Goal: Obtain resource: Download file/media

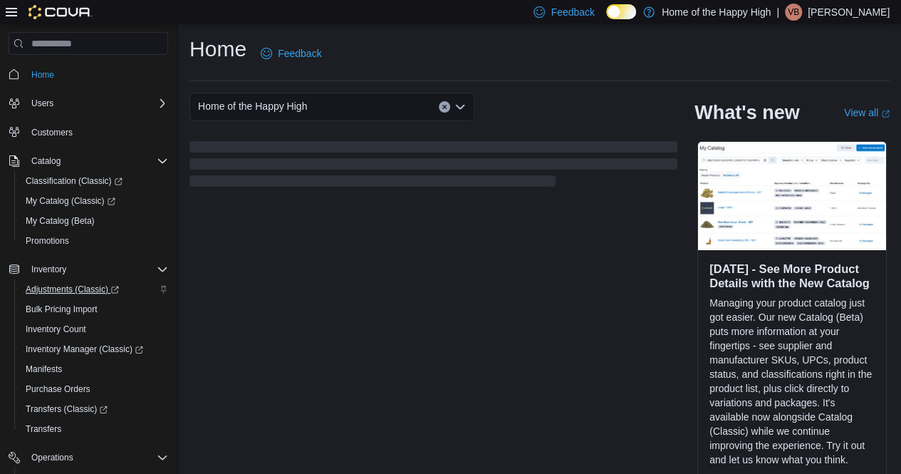
scroll to position [142, 0]
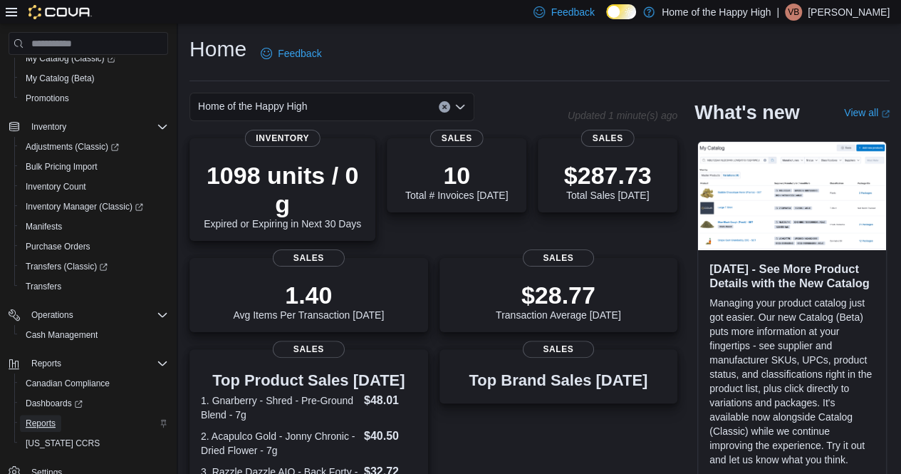
click at [43, 422] on span "Reports" at bounding box center [41, 422] width 30 height 11
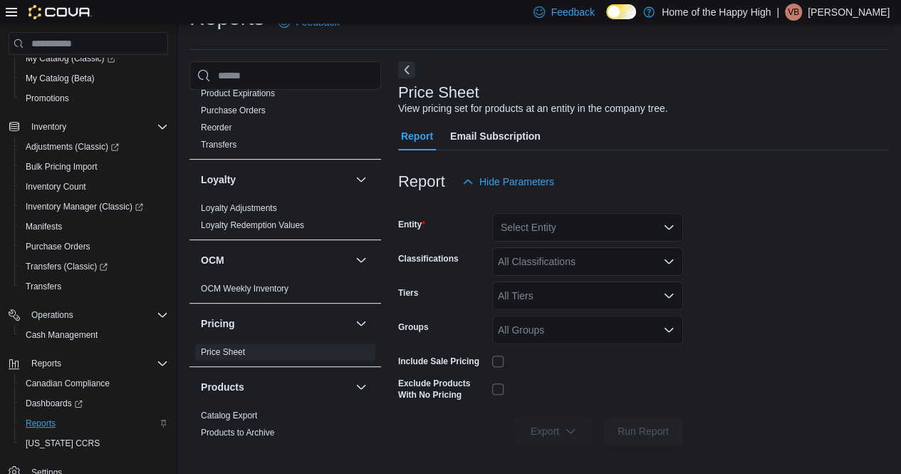
scroll to position [641, 0]
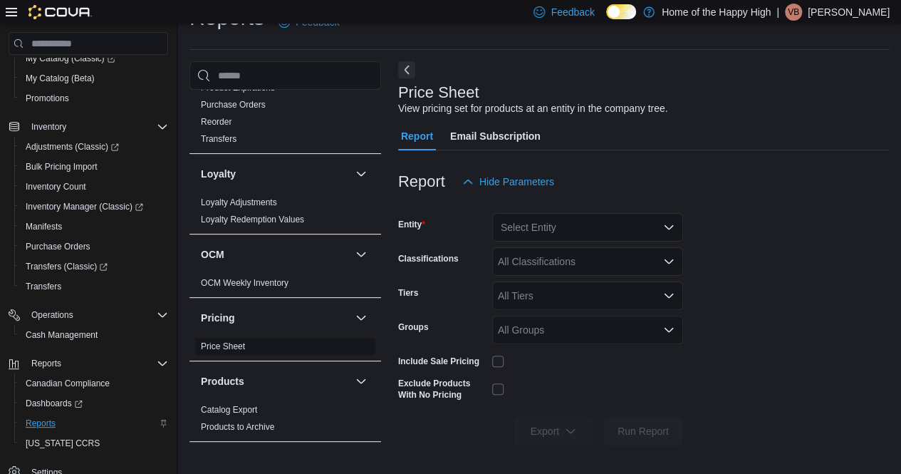
click at [227, 348] on link "Price Sheet" at bounding box center [223, 346] width 44 height 10
click at [589, 226] on div "Select Entity" at bounding box center [587, 227] width 191 height 28
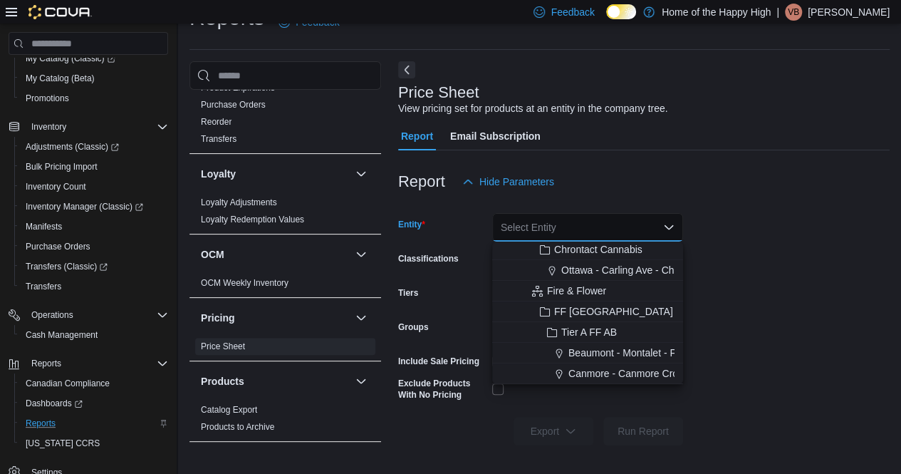
scroll to position [71, 0]
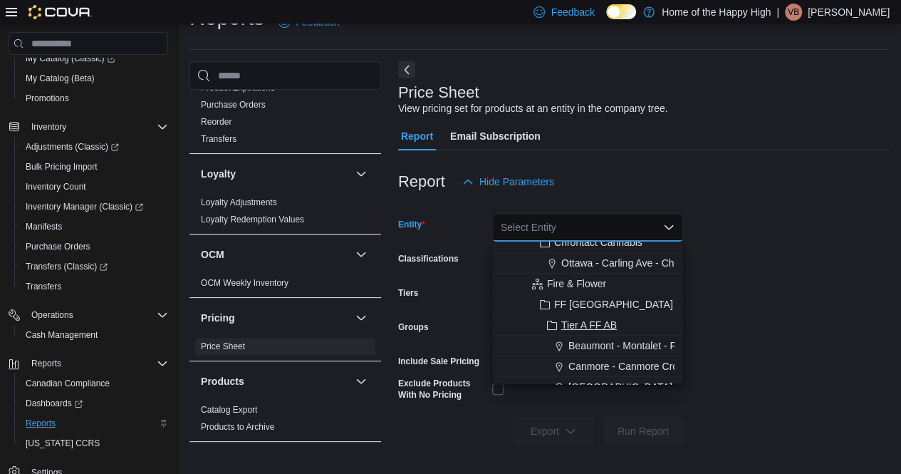
click at [580, 323] on span "Tier A FF AB" at bounding box center [589, 325] width 56 height 14
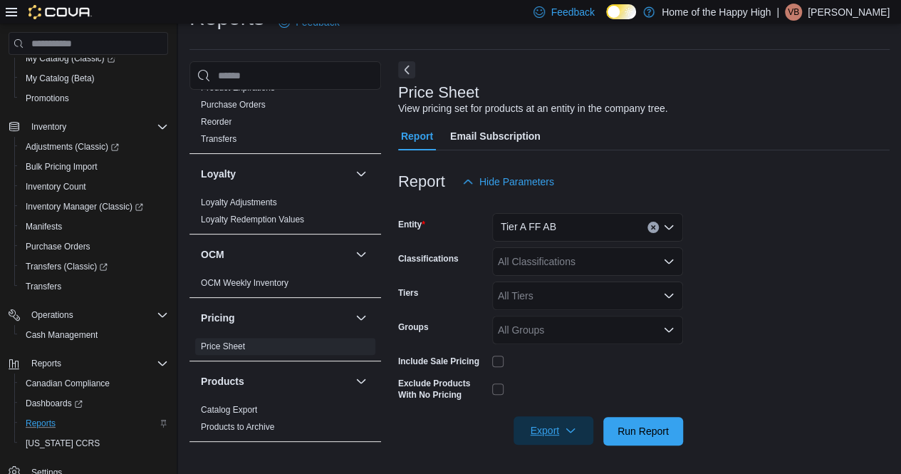
click at [537, 434] on span "Export" at bounding box center [553, 430] width 63 height 28
click at [565, 341] on span "Export to Excel" at bounding box center [555, 345] width 64 height 11
click at [652, 226] on icon "Clear input" at bounding box center [653, 228] width 4 height 4
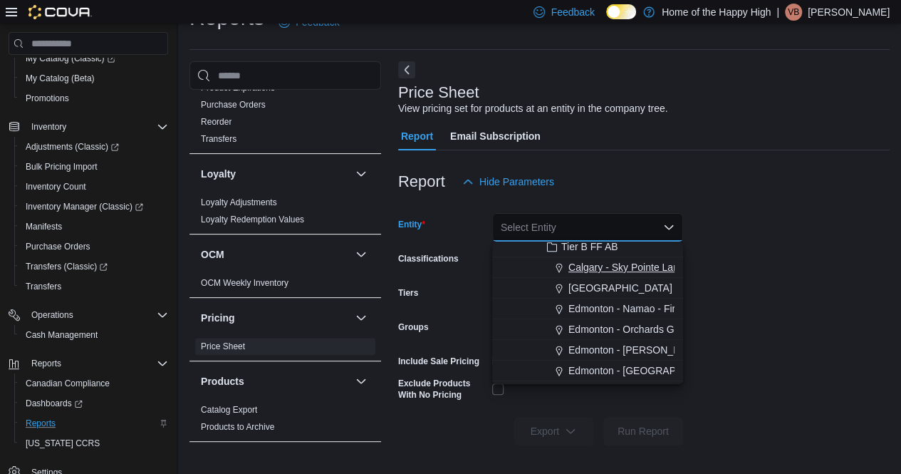
scroll to position [285, 0]
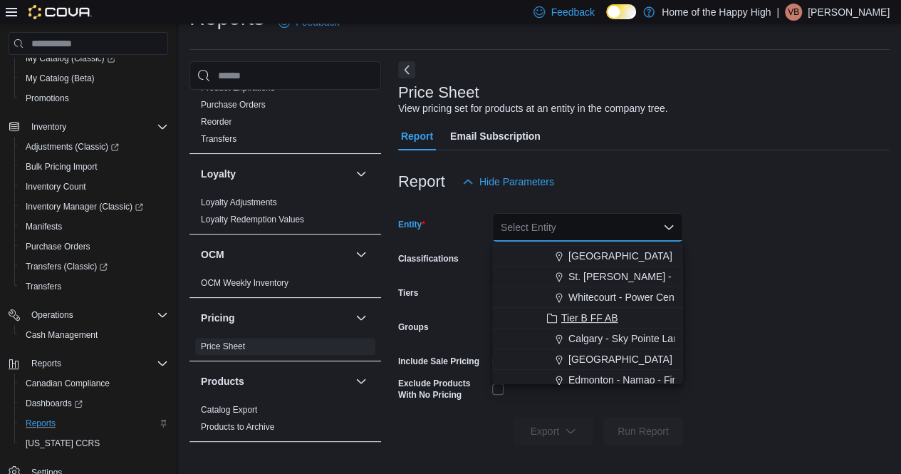
click at [584, 314] on span "Tier B FF AB" at bounding box center [589, 318] width 57 height 14
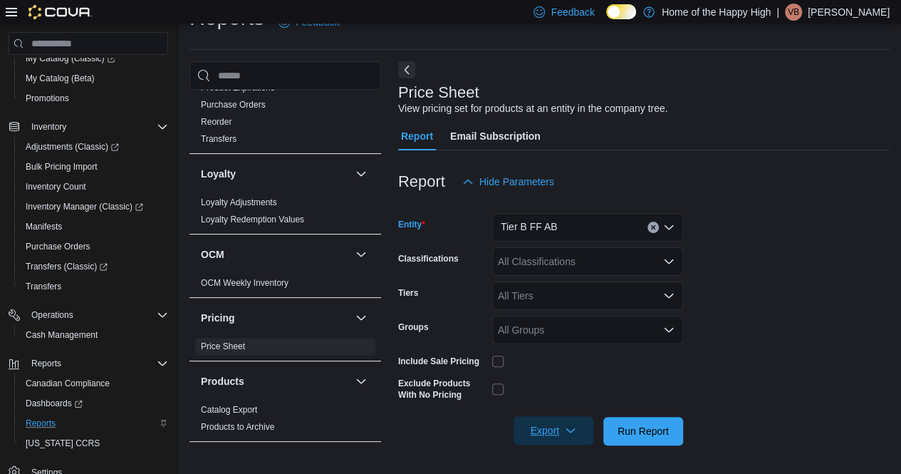
click at [554, 439] on span "Export" at bounding box center [553, 430] width 63 height 28
click at [560, 350] on span "Export to Excel" at bounding box center [555, 345] width 64 height 11
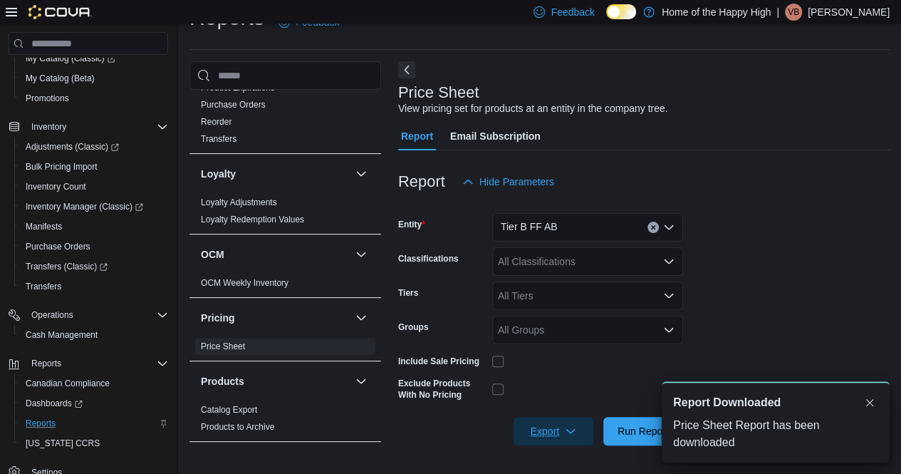
scroll to position [0, 0]
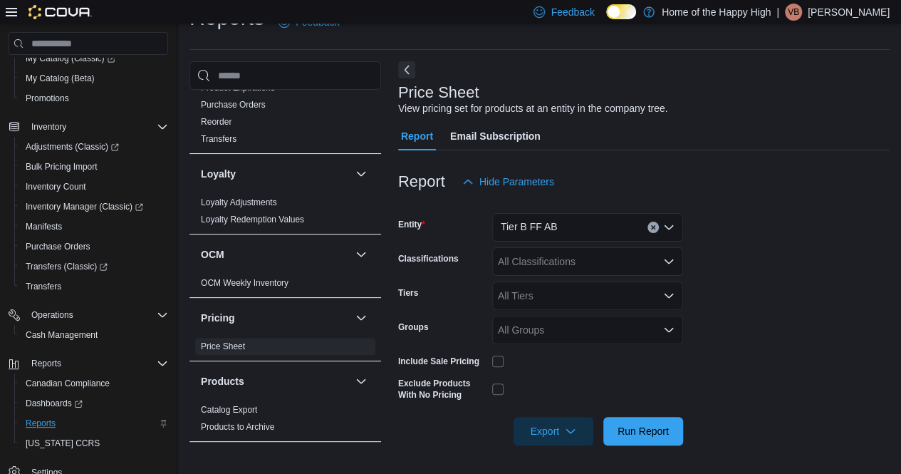
click at [656, 228] on button "Clear input" at bounding box center [652, 226] width 11 height 11
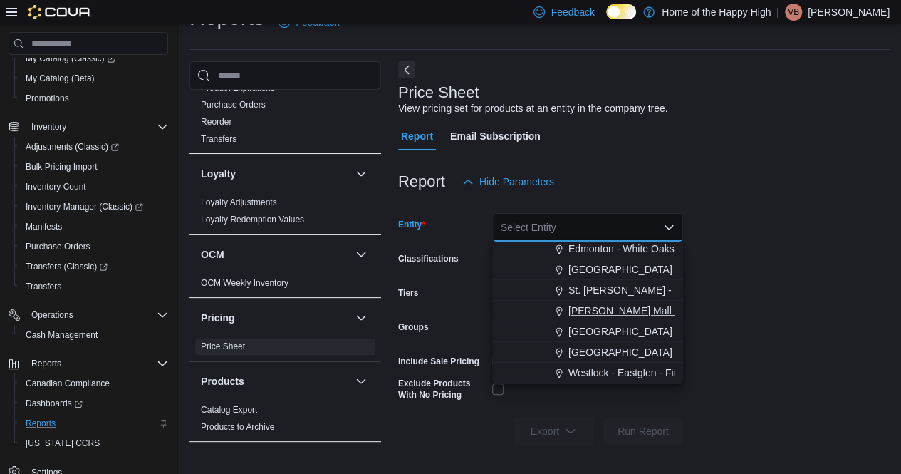
scroll to position [641, 0]
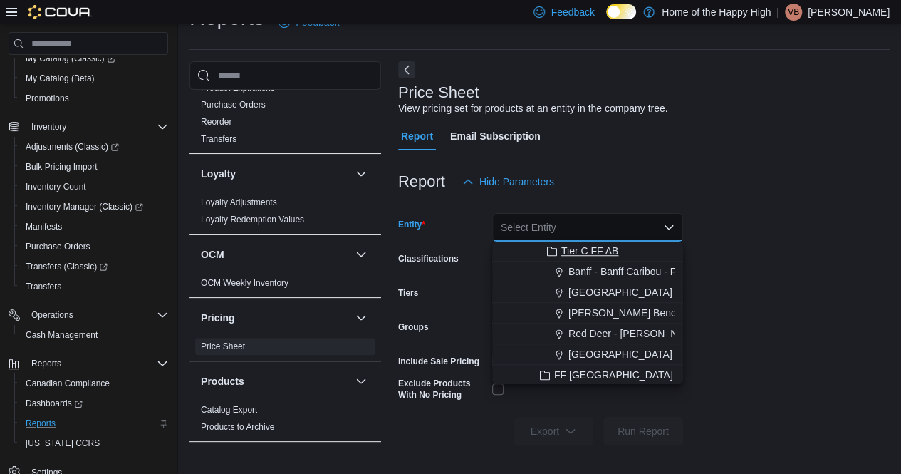
click at [594, 254] on span "Tier C FF AB" at bounding box center [589, 251] width 57 height 14
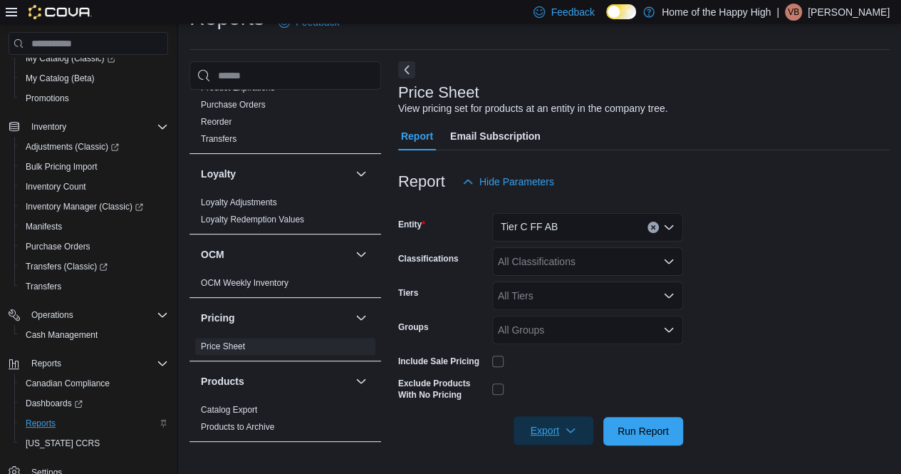
click at [565, 429] on icon "button" at bounding box center [570, 429] width 11 height 11
click at [553, 340] on span "Export to Excel" at bounding box center [555, 345] width 64 height 11
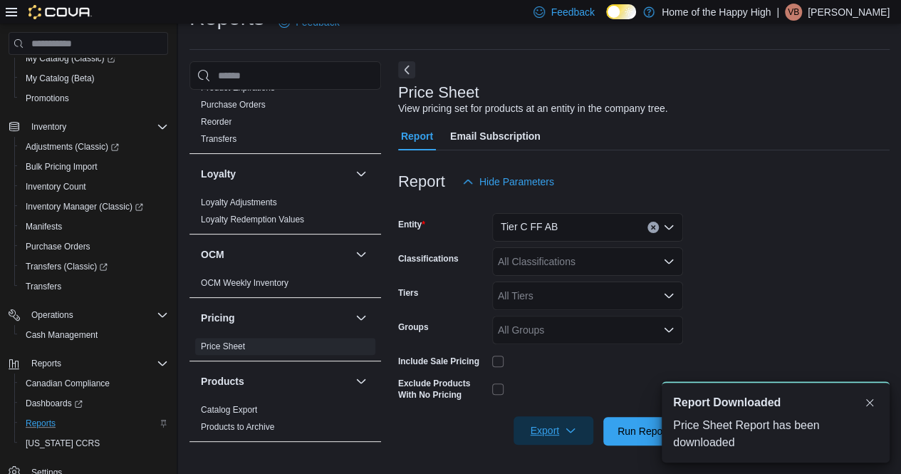
scroll to position [0, 0]
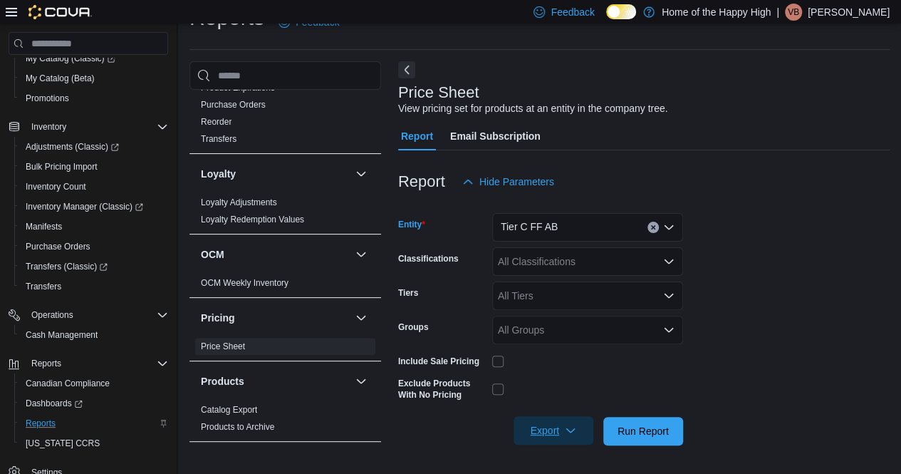
click at [652, 226] on icon "Clear input" at bounding box center [653, 228] width 4 height 4
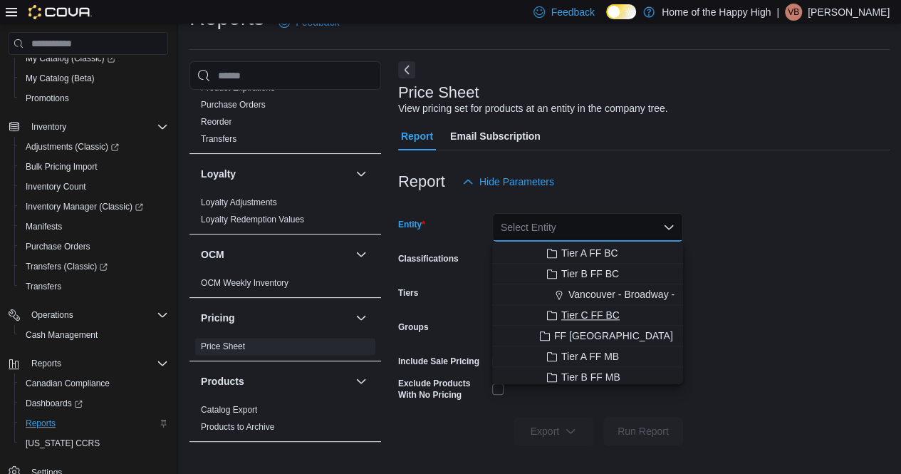
scroll to position [855, 0]
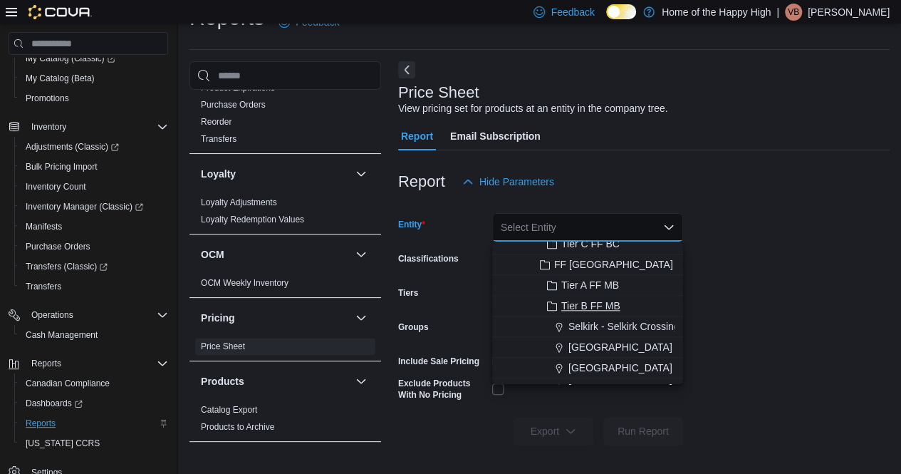
click at [622, 301] on div "Tier B FF MB" at bounding box center [596, 305] width 157 height 14
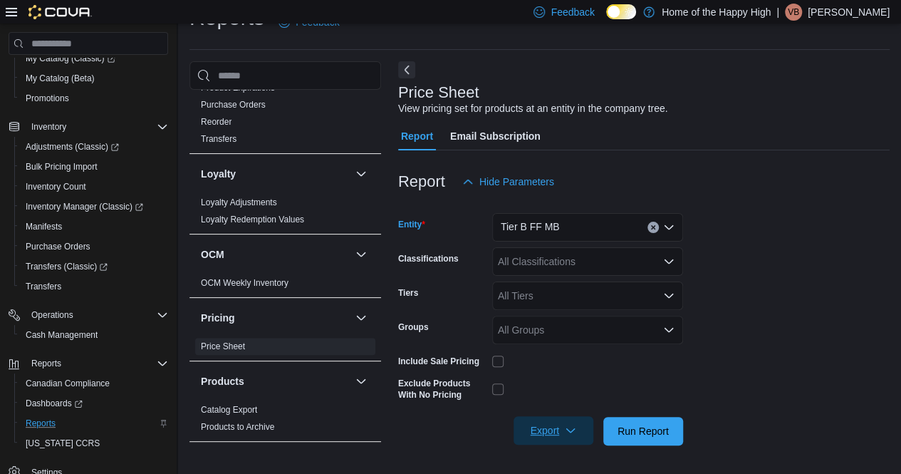
click at [533, 427] on span "Export" at bounding box center [553, 430] width 63 height 28
click at [570, 339] on button "Export to Excel" at bounding box center [555, 345] width 81 height 28
click at [565, 437] on span "Export" at bounding box center [553, 430] width 63 height 28
click at [578, 348] on span "Export to Excel" at bounding box center [555, 345] width 64 height 11
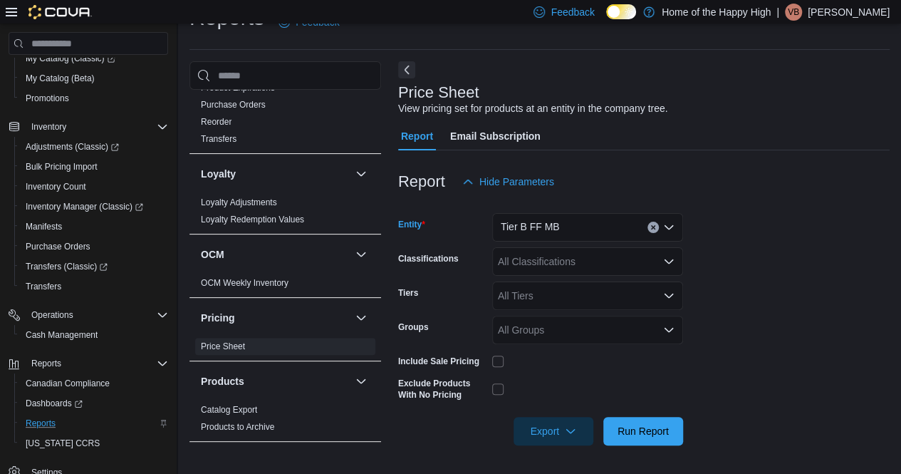
click at [652, 229] on icon "Clear input" at bounding box center [653, 227] width 6 height 6
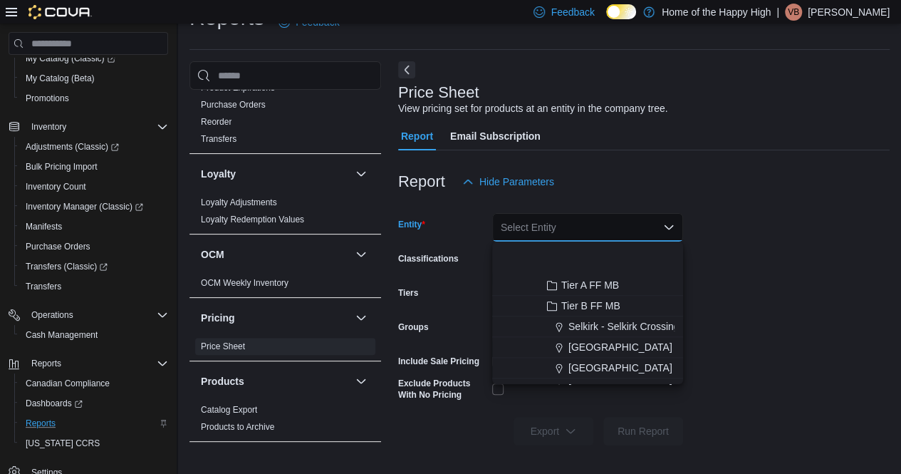
scroll to position [926, 0]
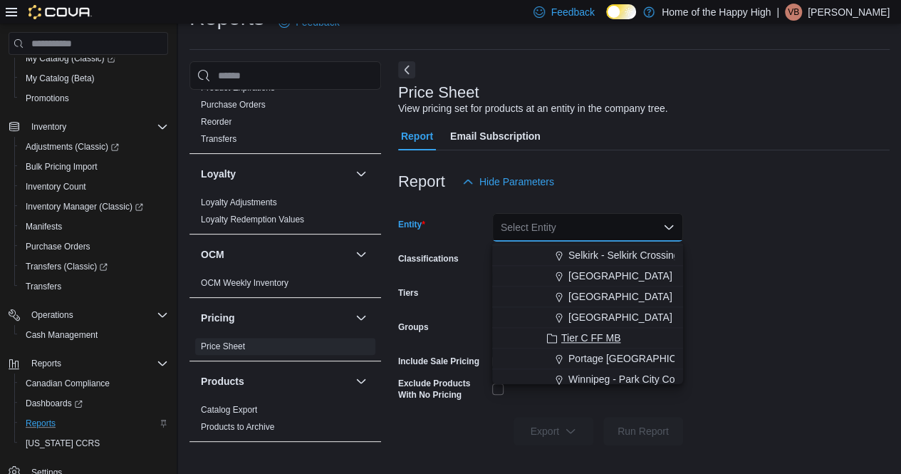
click at [593, 332] on span "Tier C FF MB" at bounding box center [590, 337] width 59 height 14
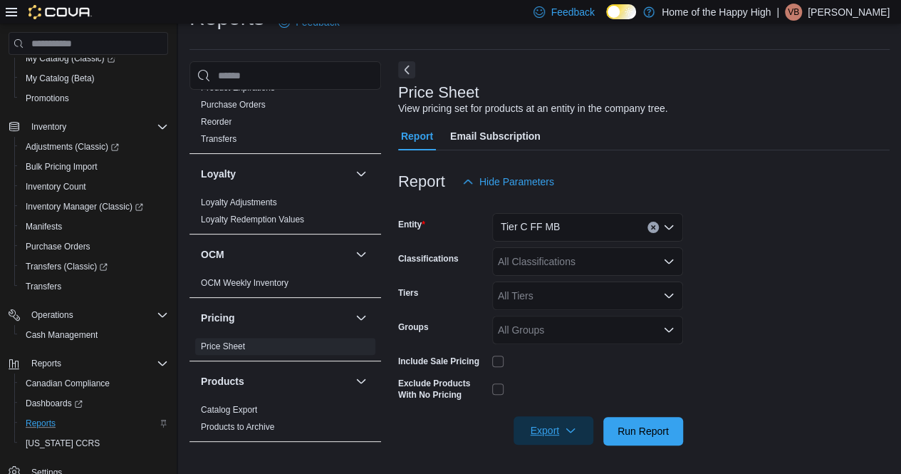
click at [546, 434] on span "Export" at bounding box center [553, 430] width 63 height 28
click at [548, 339] on button "Export to Excel" at bounding box center [555, 345] width 81 height 28
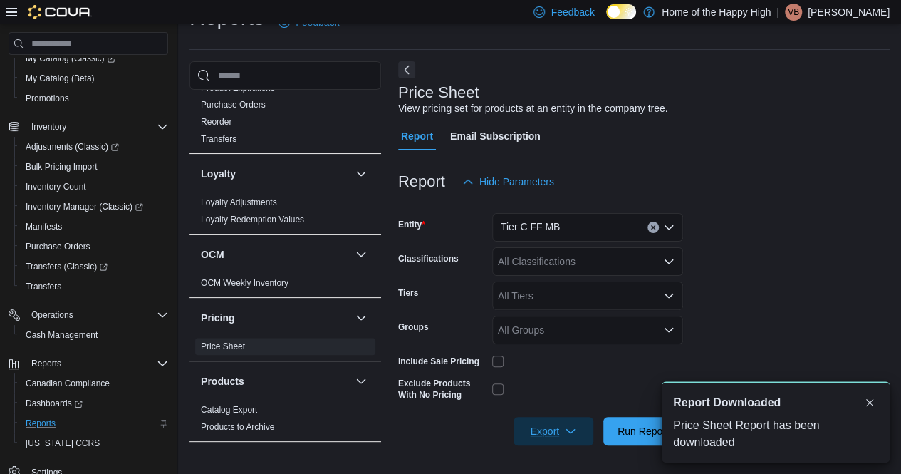
scroll to position [0, 0]
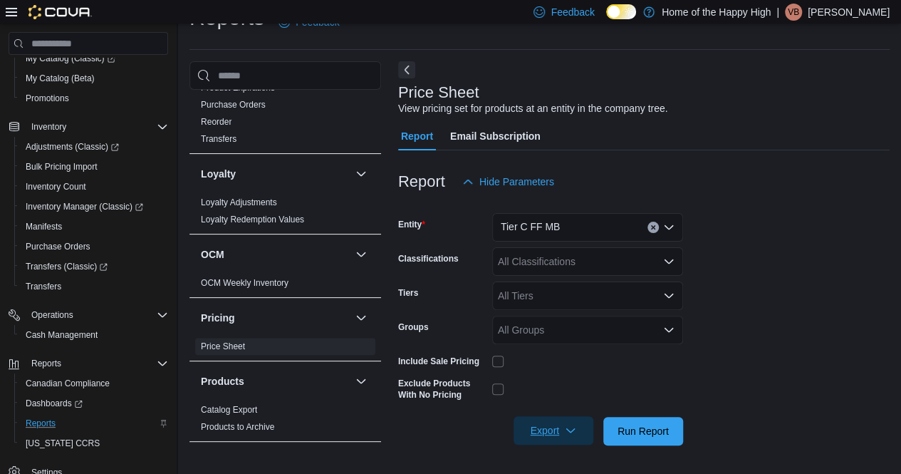
click at [558, 420] on span "Export" at bounding box center [553, 430] width 63 height 28
click at [546, 345] on span "Export to Excel" at bounding box center [555, 345] width 64 height 11
click at [649, 229] on button "Clear input" at bounding box center [652, 226] width 11 height 11
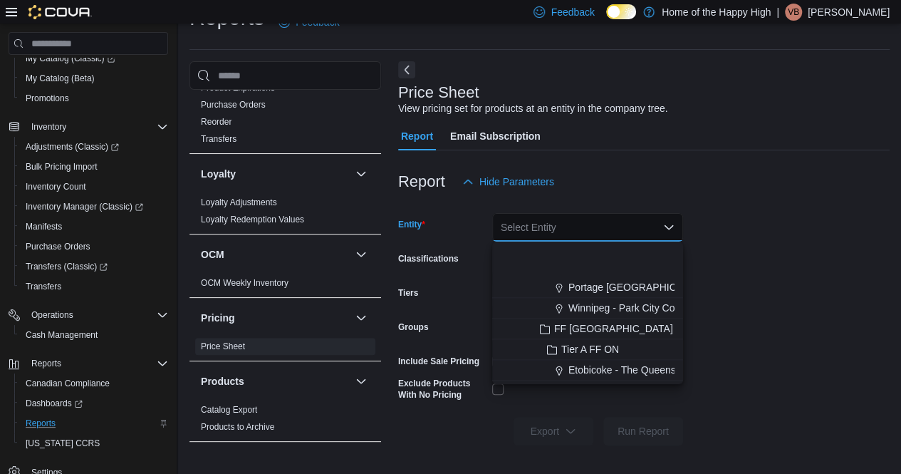
scroll to position [1068, 0]
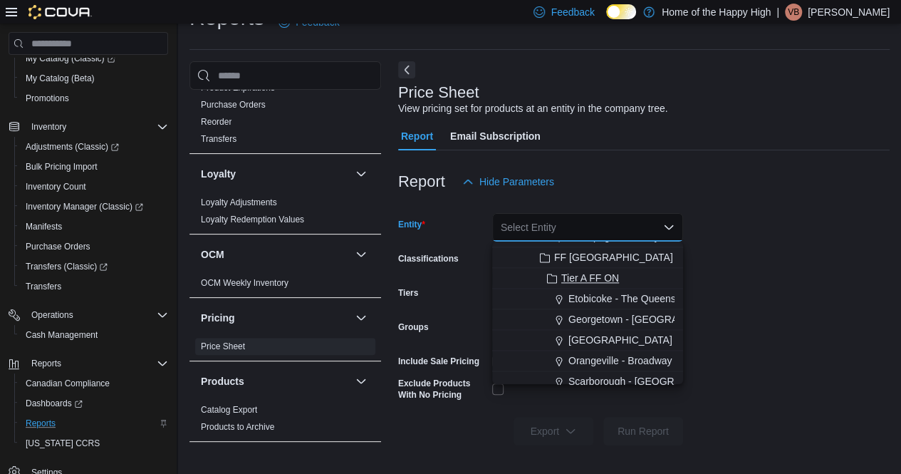
click at [597, 281] on span "Tier A FF ON" at bounding box center [590, 278] width 58 height 14
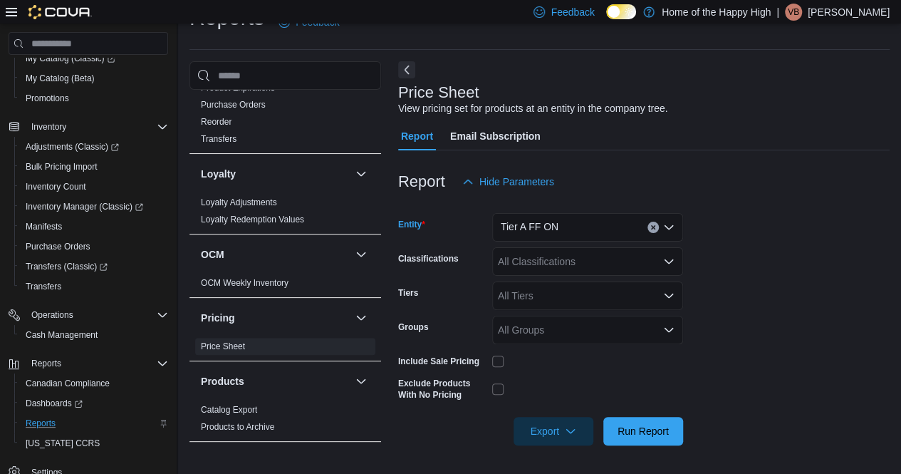
click at [549, 447] on div at bounding box center [643, 453] width 491 height 17
click at [552, 432] on span "Export" at bounding box center [553, 430] width 63 height 28
click at [567, 335] on button "Export to Excel" at bounding box center [555, 345] width 81 height 28
click at [652, 226] on icon "Clear input" at bounding box center [653, 228] width 4 height 4
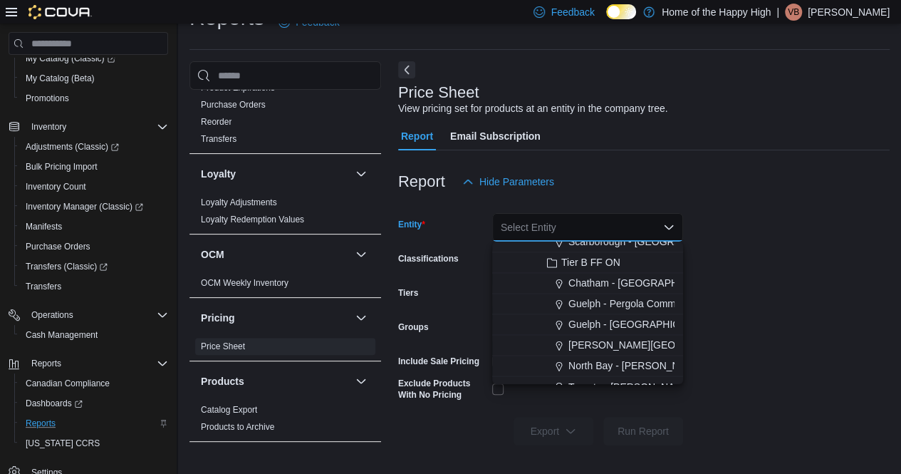
scroll to position [1211, 0]
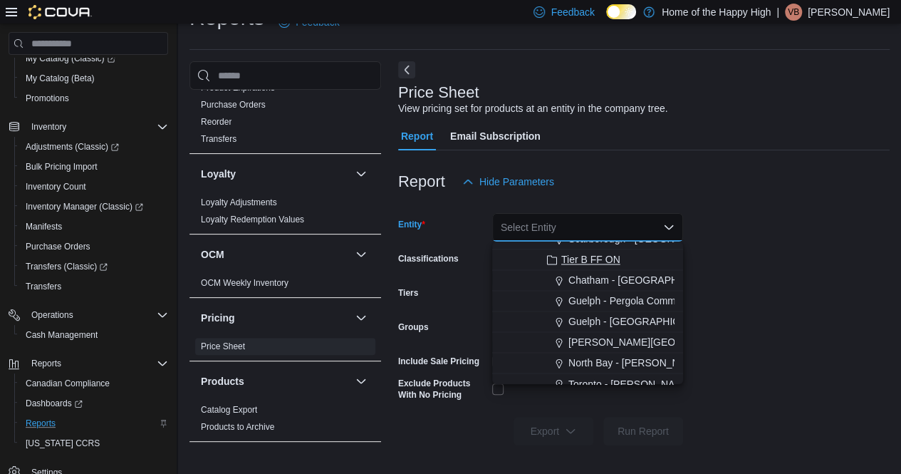
click at [597, 258] on span "Tier B FF ON" at bounding box center [590, 259] width 59 height 14
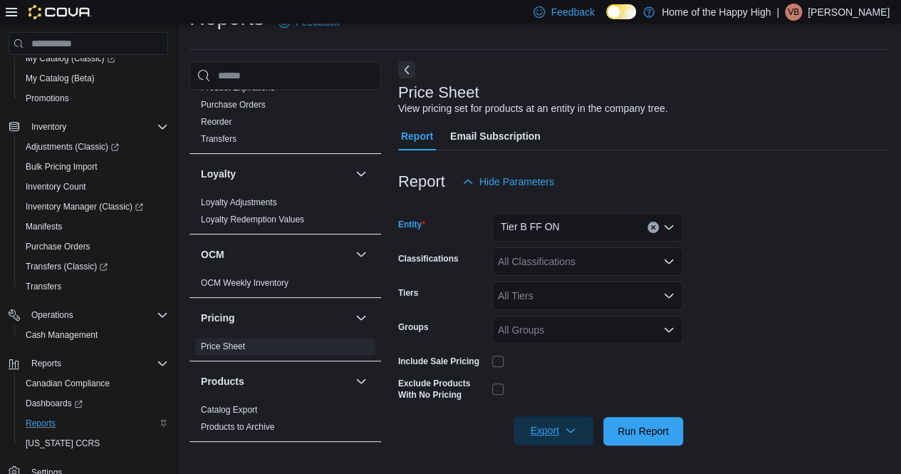
click at [551, 421] on span "Export" at bounding box center [553, 430] width 63 height 28
click at [561, 337] on button "Export to Excel" at bounding box center [555, 345] width 81 height 28
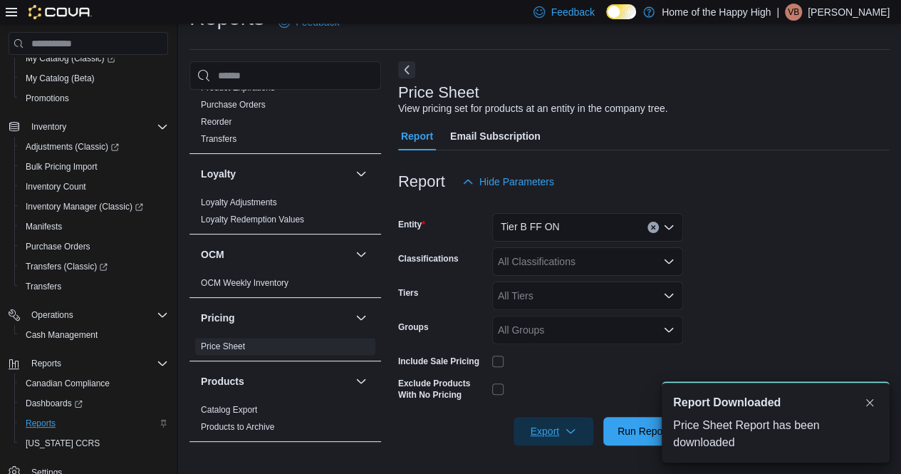
scroll to position [0, 0]
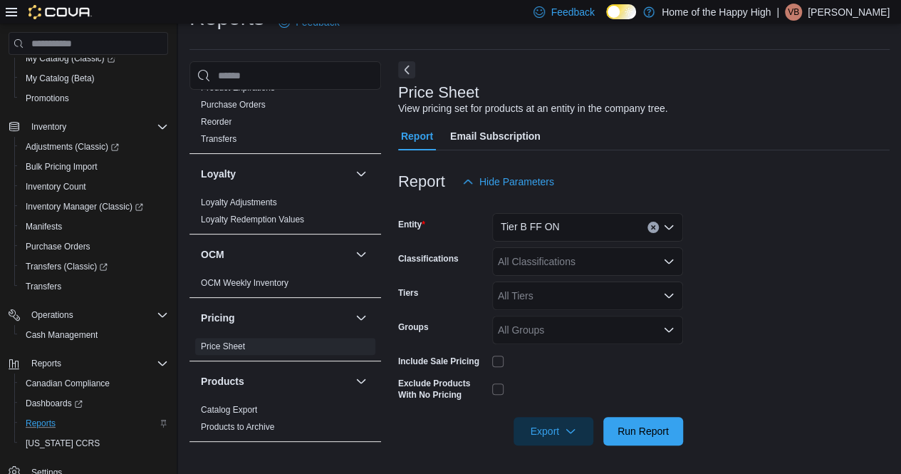
click at [657, 229] on button "Clear input" at bounding box center [652, 226] width 11 height 11
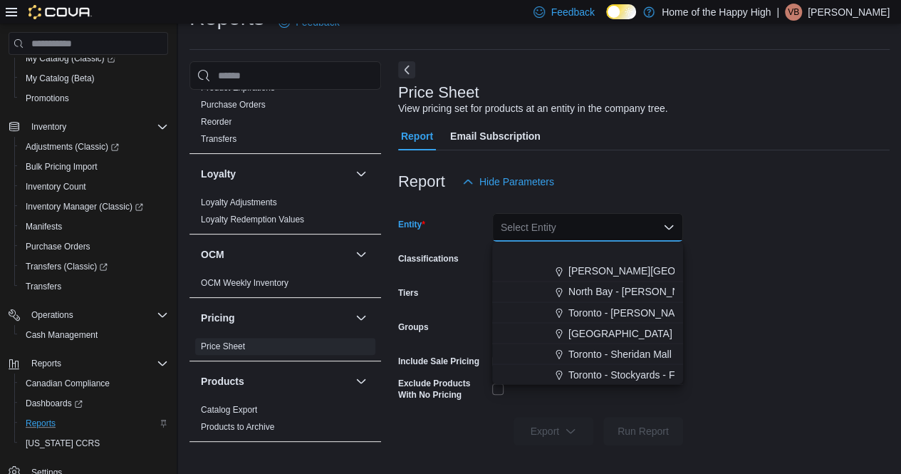
scroll to position [1353, 0]
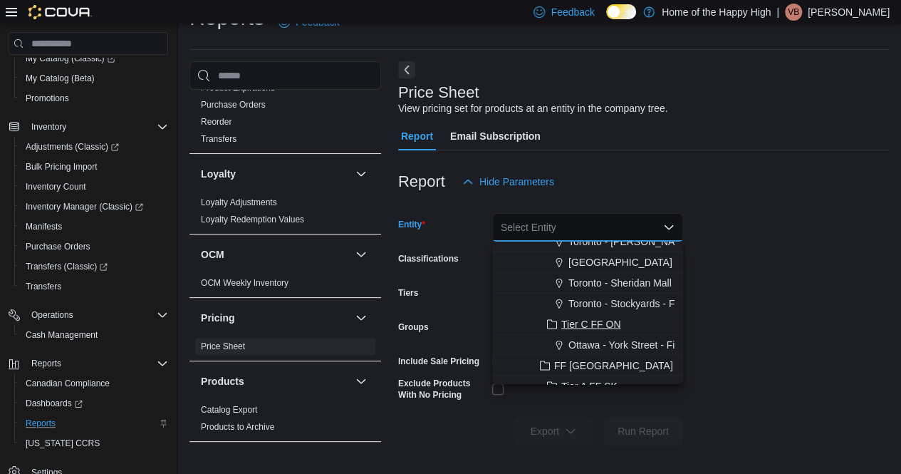
click at [578, 324] on span "Tier C FF ON" at bounding box center [590, 323] width 59 height 14
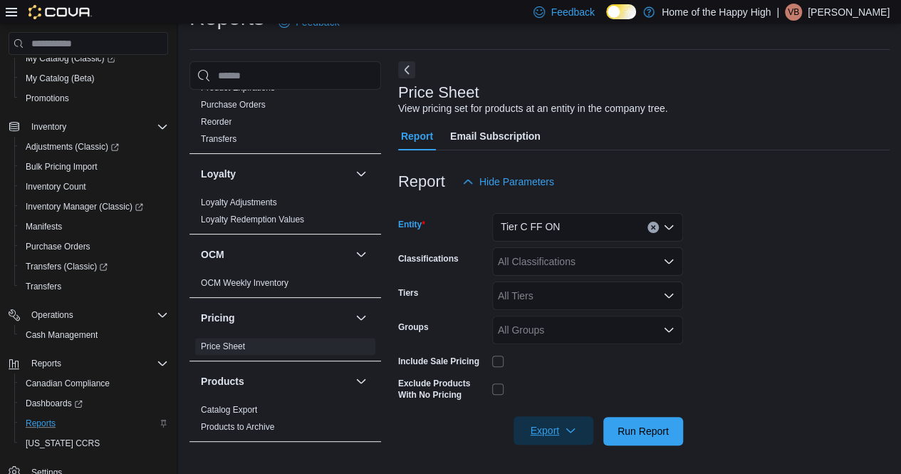
click at [551, 423] on span "Export" at bounding box center [553, 430] width 63 height 28
click at [568, 350] on span "Export to Excel" at bounding box center [555, 345] width 64 height 11
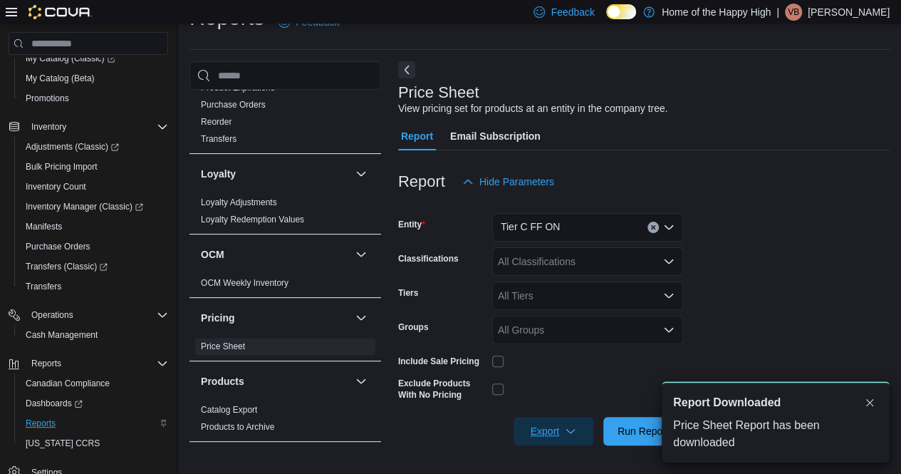
scroll to position [0, 0]
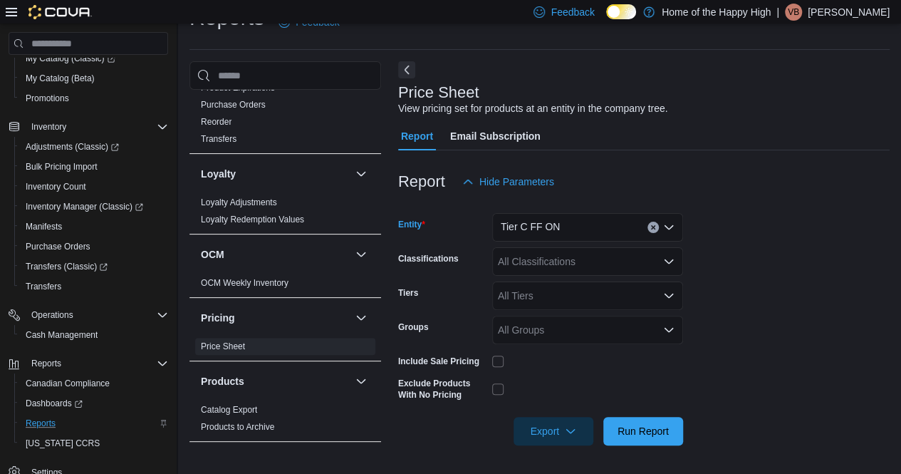
click at [652, 226] on icon "Clear input" at bounding box center [653, 228] width 4 height 4
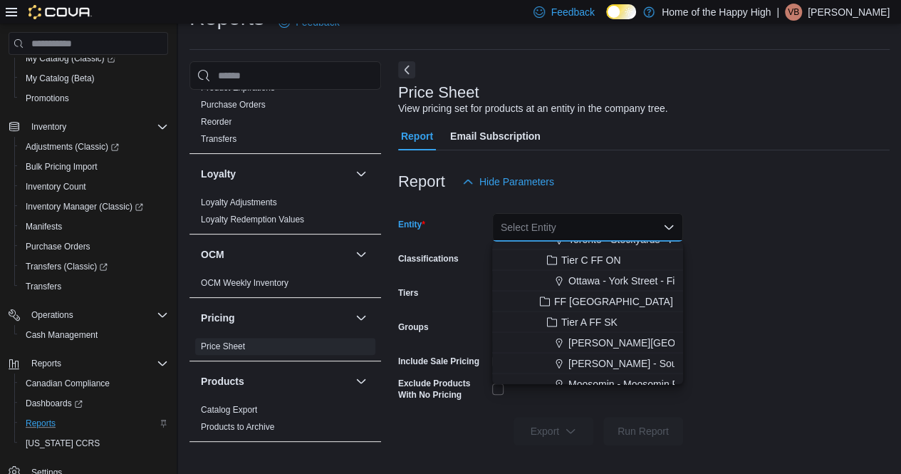
scroll to position [1424, 0]
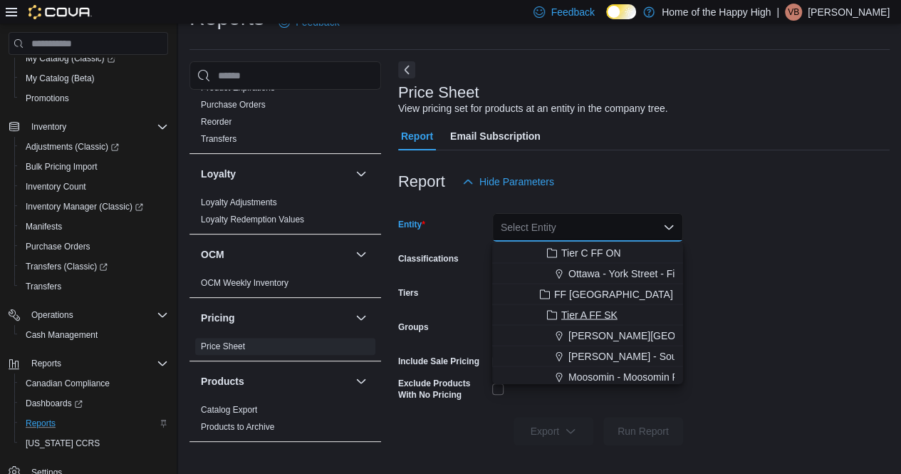
click at [590, 314] on span "Tier A FF SK" at bounding box center [589, 314] width 56 height 14
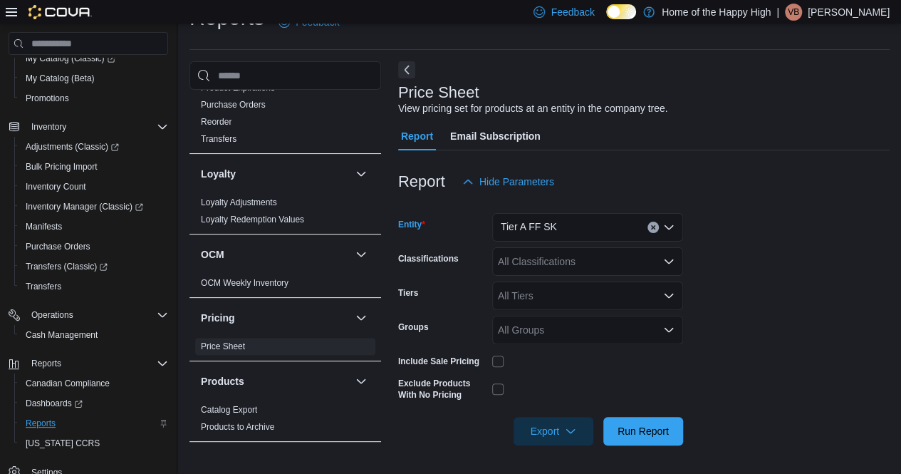
click at [654, 229] on icon "Clear input" at bounding box center [653, 227] width 6 height 6
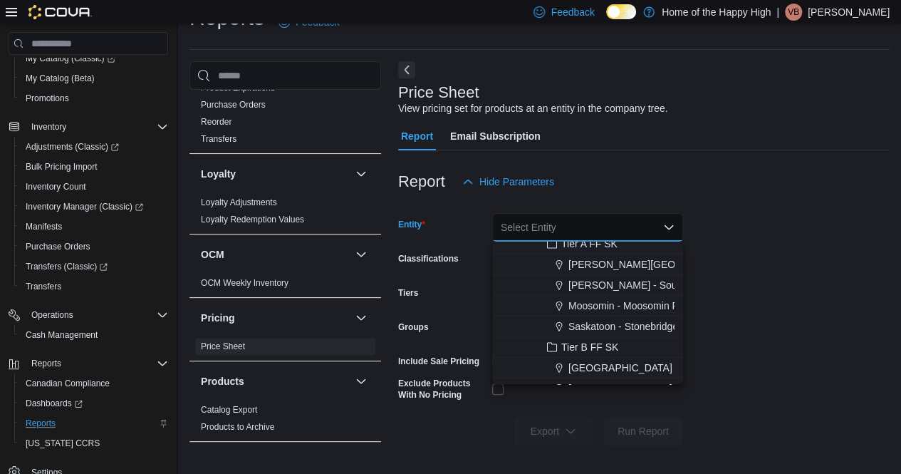
scroll to position [1567, 0]
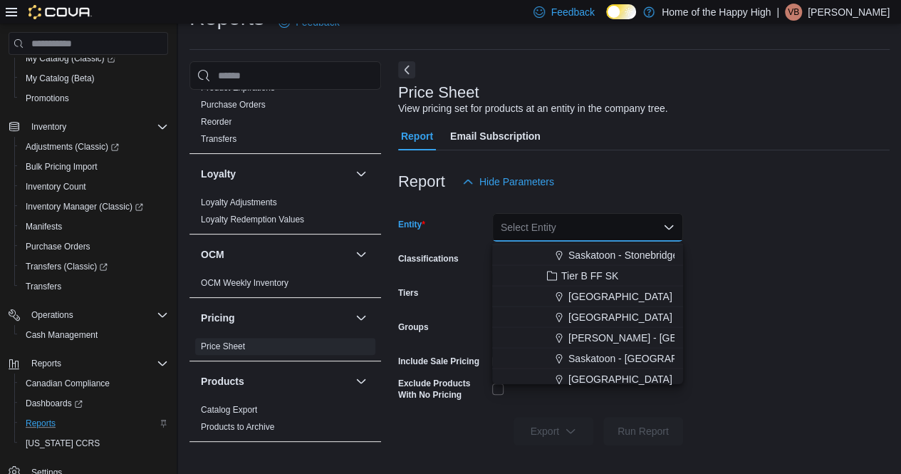
click at [602, 276] on span "Tier B FF SK" at bounding box center [589, 275] width 57 height 14
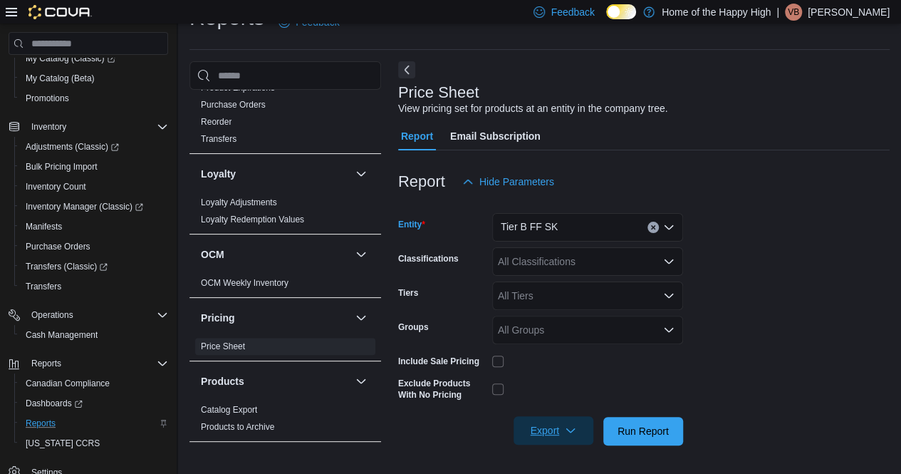
click at [554, 432] on span "Export" at bounding box center [553, 430] width 63 height 28
click at [554, 340] on span "Export to Excel" at bounding box center [555, 345] width 64 height 11
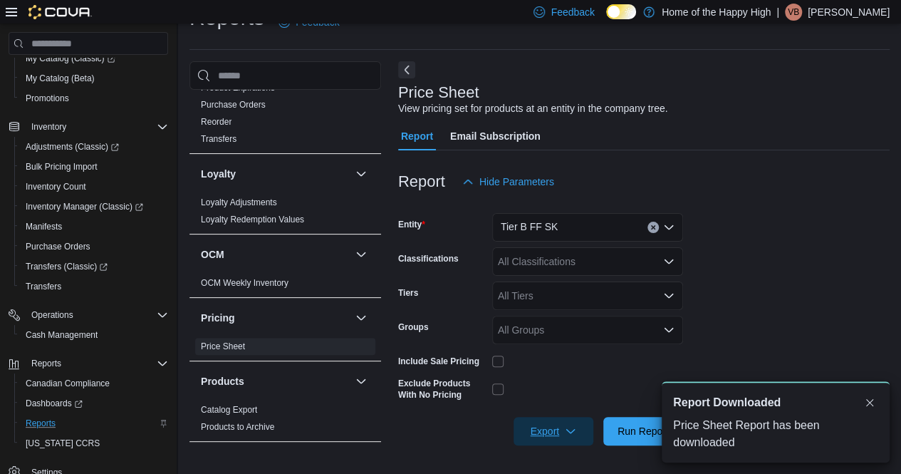
scroll to position [0, 0]
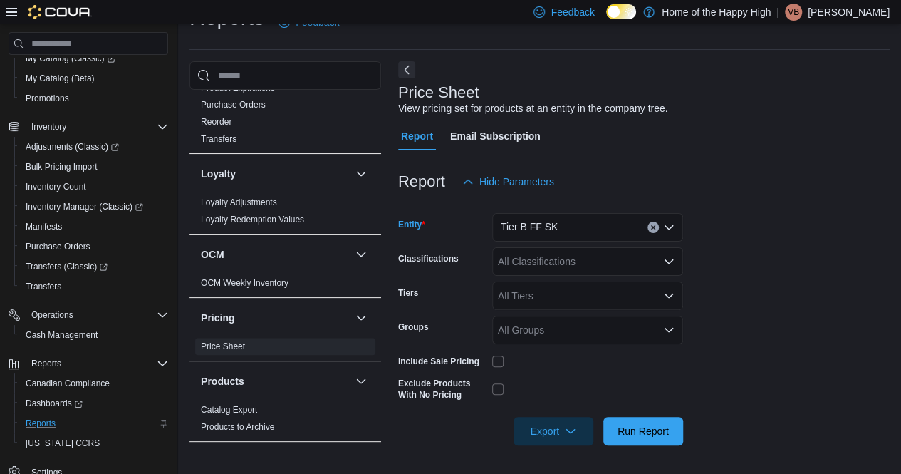
click at [655, 229] on icon "Clear input" at bounding box center [653, 227] width 6 height 6
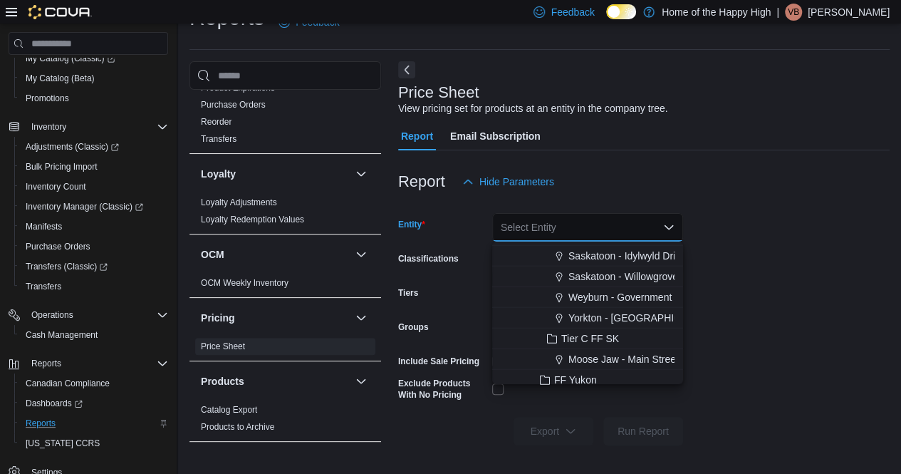
scroll to position [1780, 0]
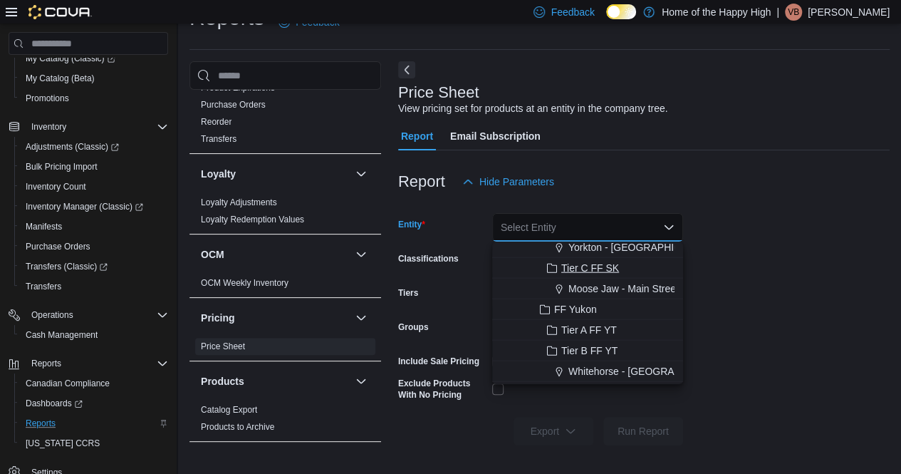
click at [593, 267] on span "Tier C FF SK" at bounding box center [590, 268] width 58 height 14
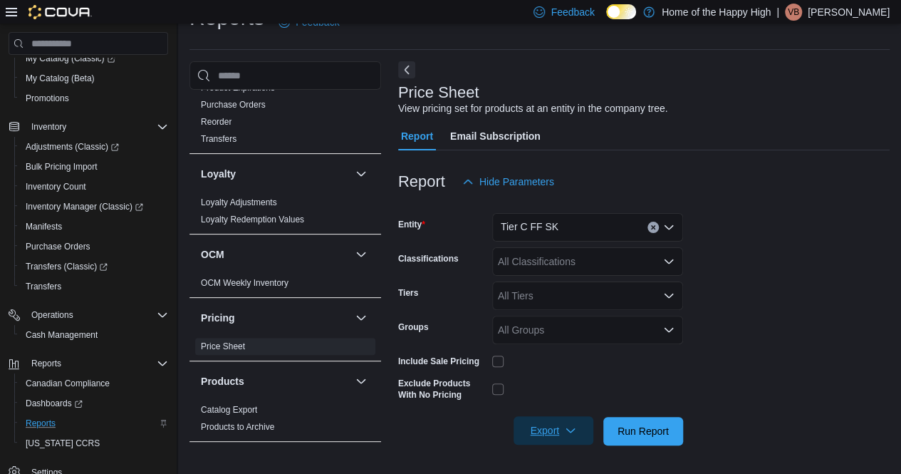
click at [555, 417] on span "Export" at bounding box center [553, 430] width 63 height 28
click at [572, 347] on span "Export to Excel" at bounding box center [555, 345] width 64 height 11
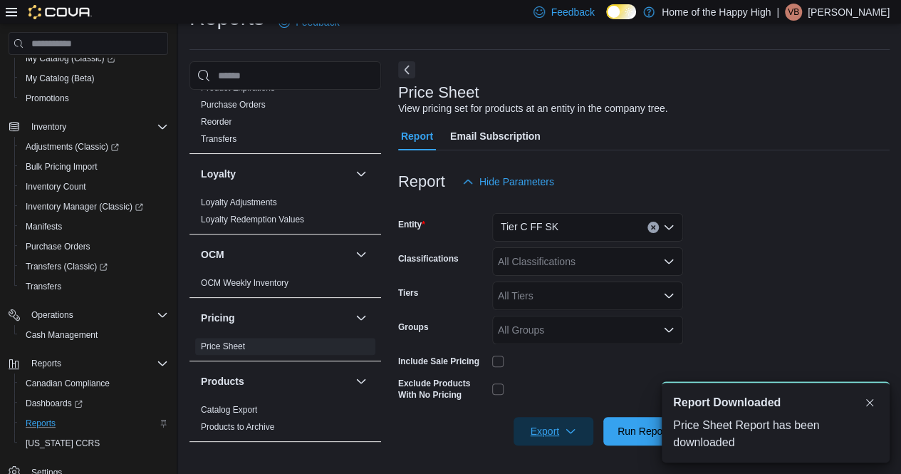
scroll to position [0, 0]
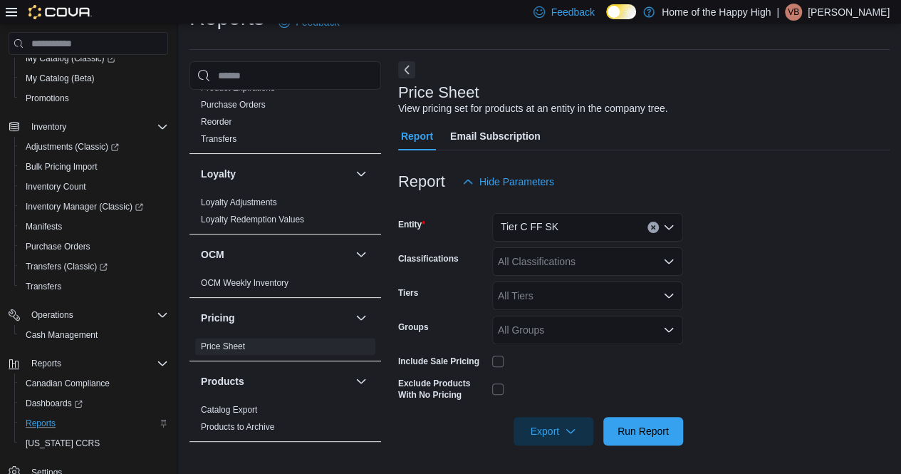
click at [647, 225] on button "Clear input" at bounding box center [652, 226] width 11 height 11
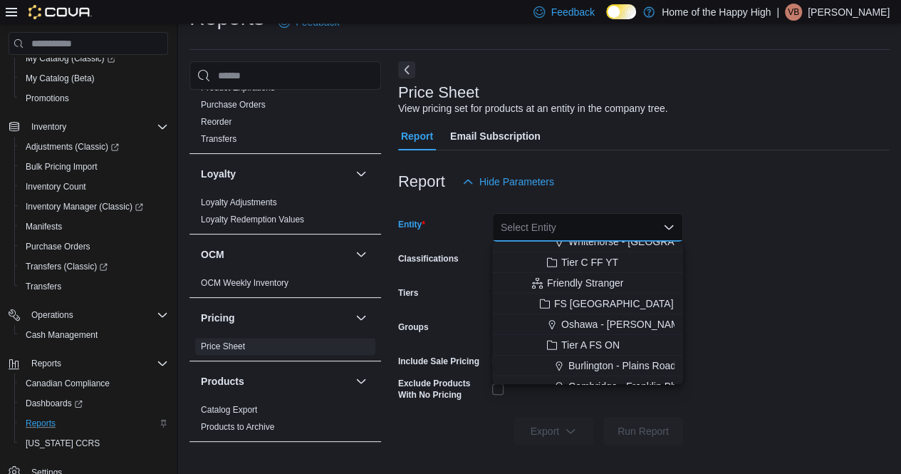
scroll to position [1923, 0]
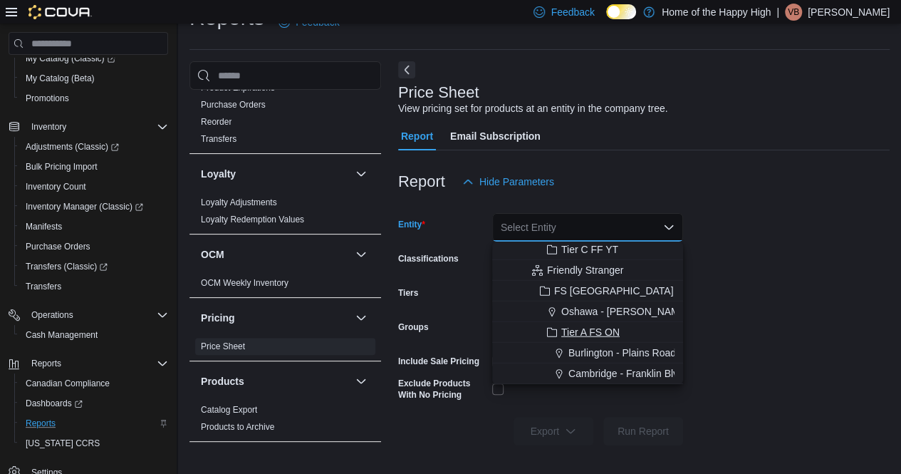
click at [604, 328] on span "Tier A FS ON" at bounding box center [590, 332] width 58 height 14
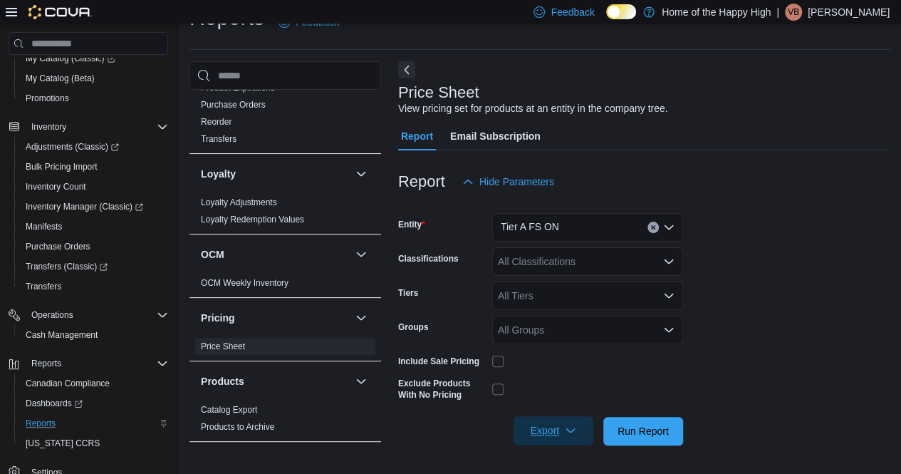
click at [564, 434] on span "Export" at bounding box center [553, 430] width 63 height 28
click at [563, 348] on span "Export to Excel" at bounding box center [555, 345] width 64 height 11
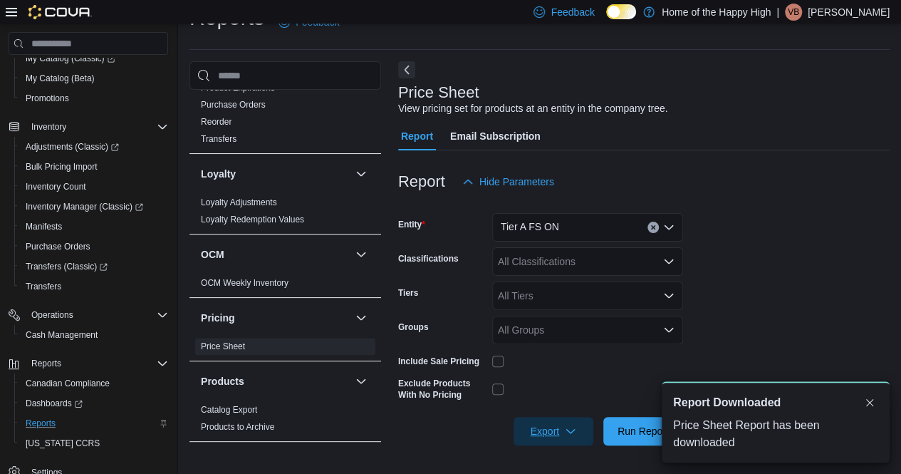
scroll to position [0, 0]
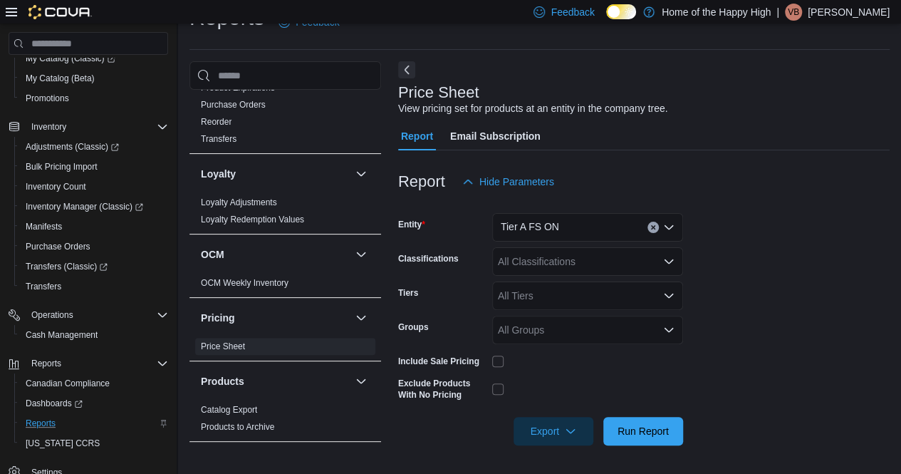
click at [654, 228] on icon "Clear input" at bounding box center [653, 228] width 4 height 4
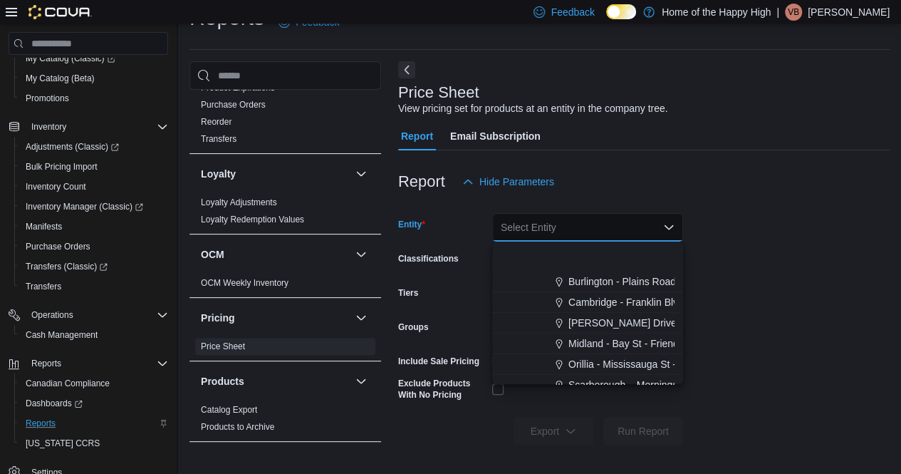
scroll to position [2065, 0]
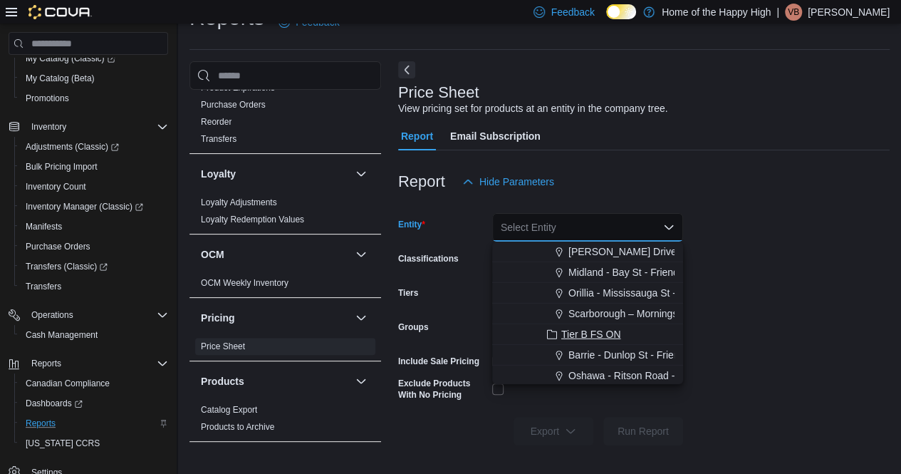
click at [603, 325] on button "Tier B FS ON" at bounding box center [587, 334] width 191 height 21
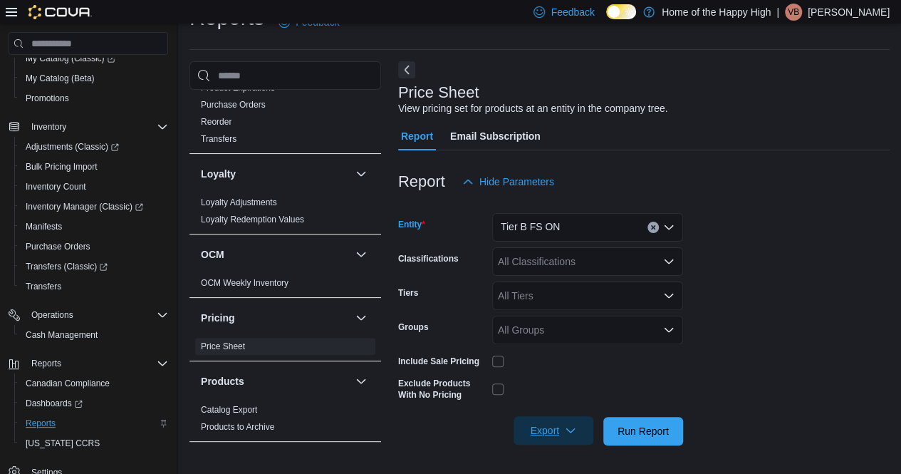
click at [563, 429] on span "Export" at bounding box center [553, 430] width 63 height 28
click at [565, 348] on span "Export to Excel" at bounding box center [555, 345] width 64 height 11
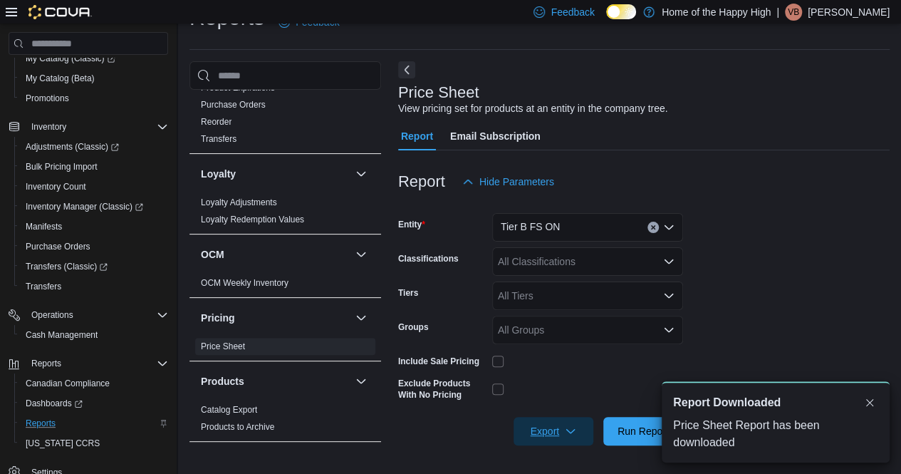
scroll to position [0, 0]
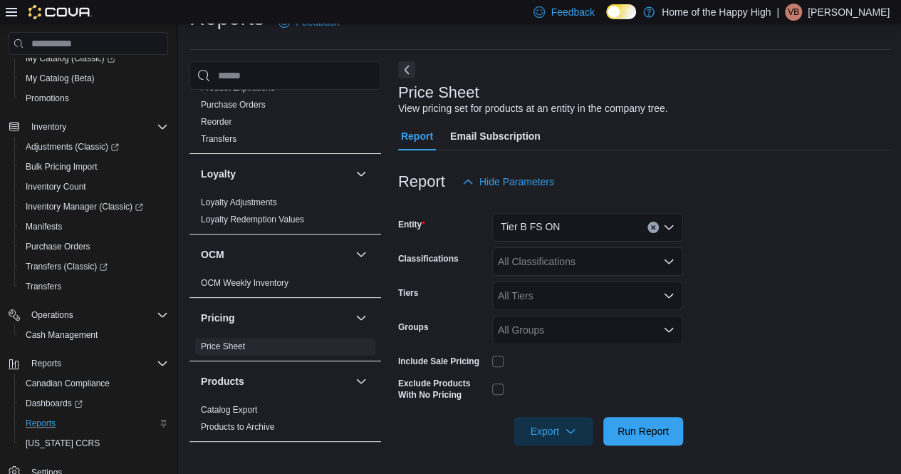
click at [652, 226] on icon "Clear input" at bounding box center [653, 228] width 4 height 4
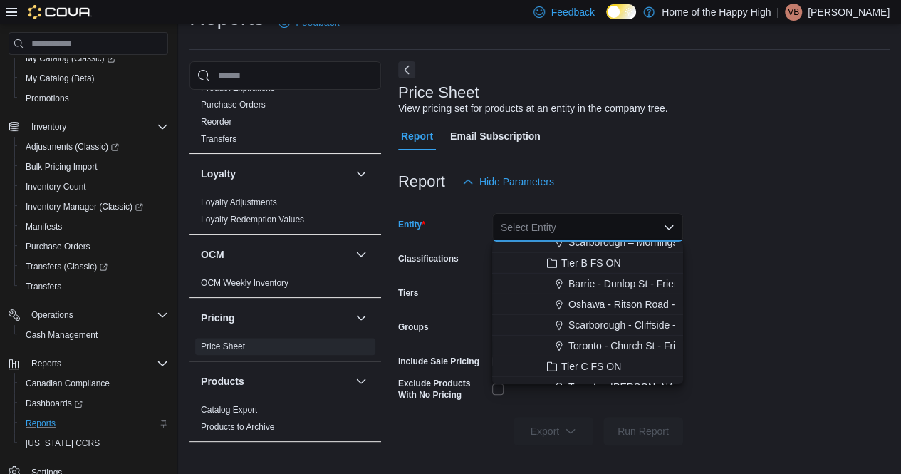
scroll to position [2208, 0]
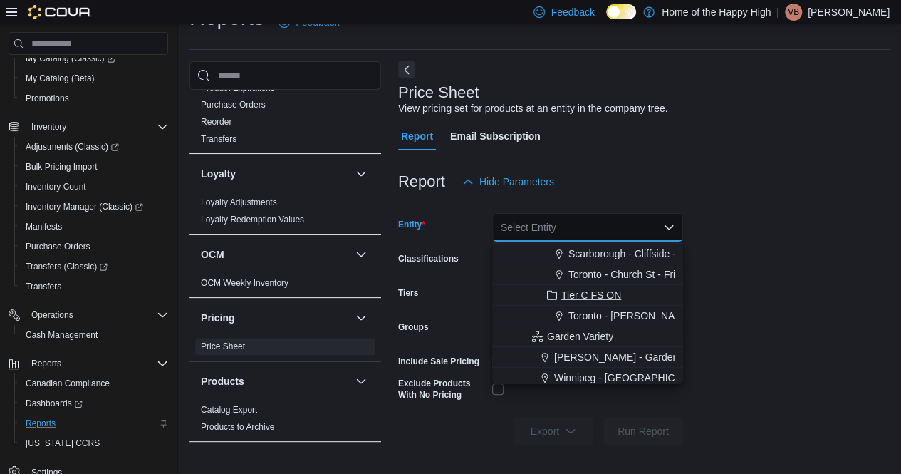
click at [583, 289] on span "Tier C FS ON" at bounding box center [591, 295] width 60 height 14
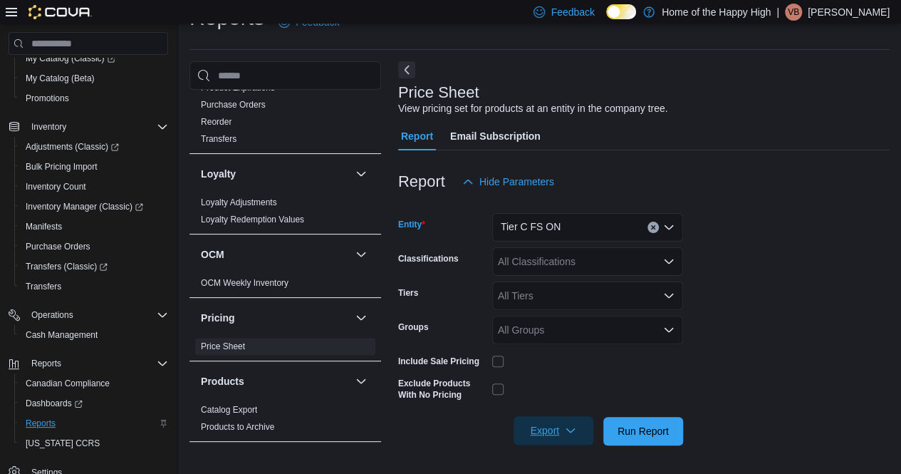
click at [553, 435] on span "Export" at bounding box center [553, 430] width 63 height 28
click at [553, 345] on span "Export to Excel" at bounding box center [555, 345] width 64 height 11
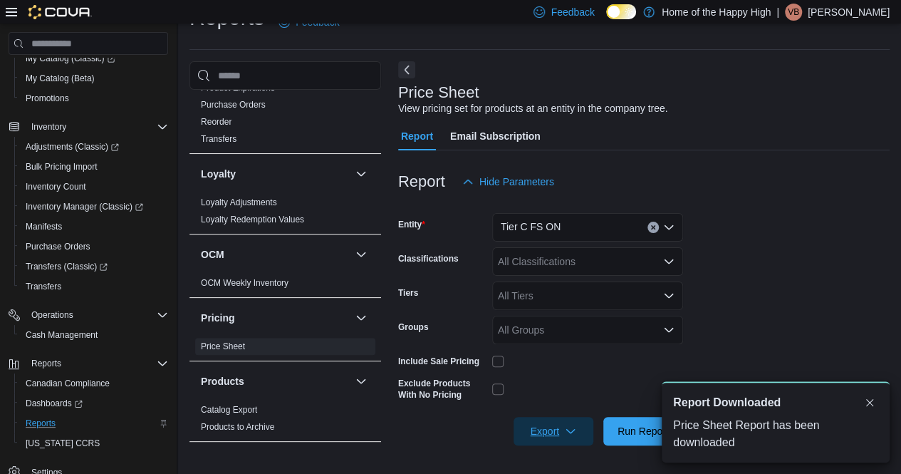
scroll to position [0, 0]
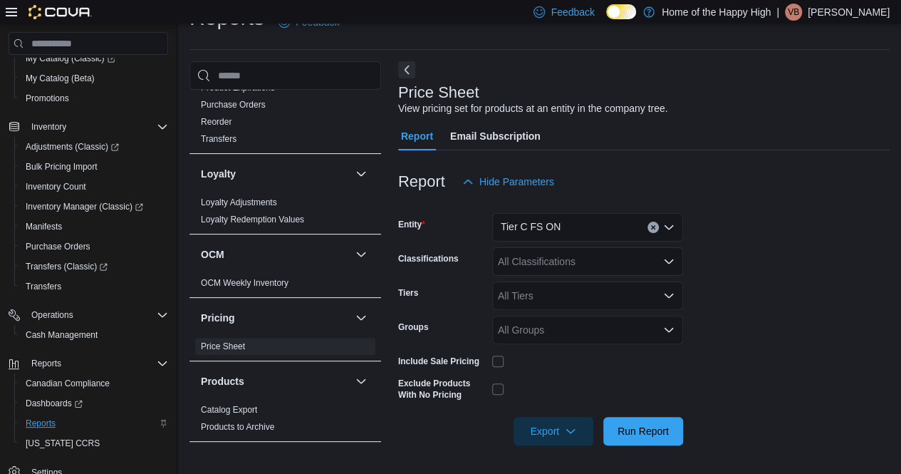
click at [649, 227] on button "Clear input" at bounding box center [652, 226] width 11 height 11
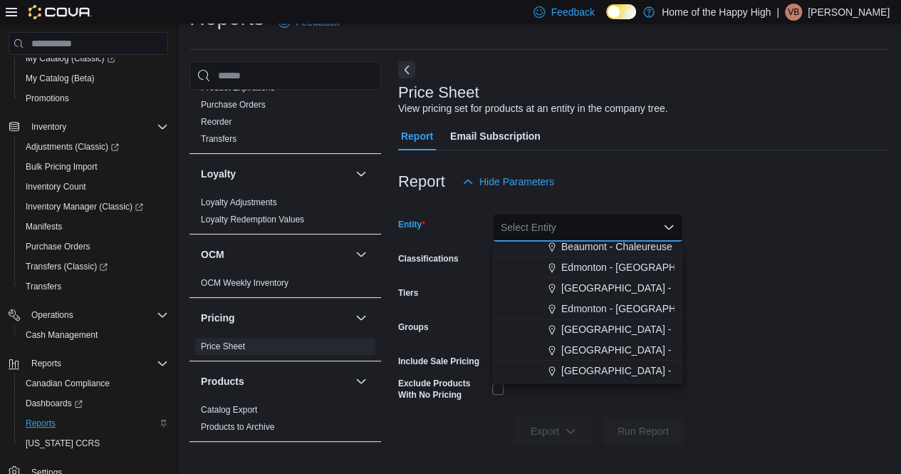
scroll to position [2279, 0]
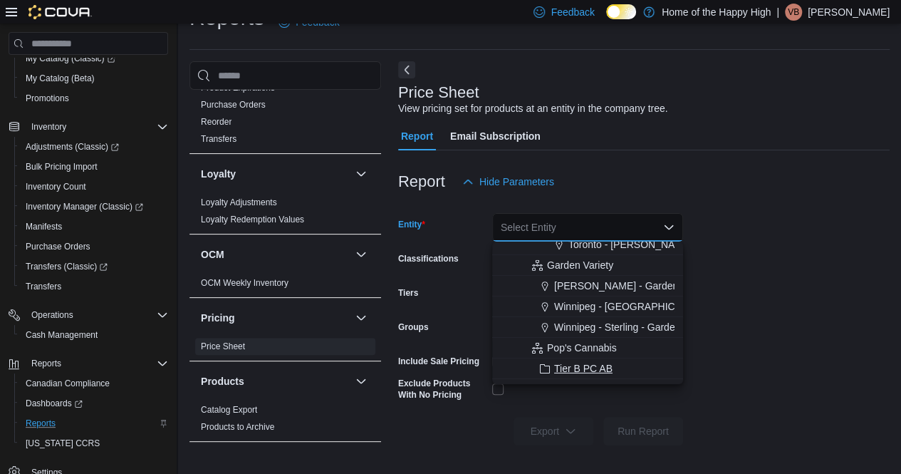
click at [593, 368] on span "Tier B PC AB" at bounding box center [583, 368] width 58 height 14
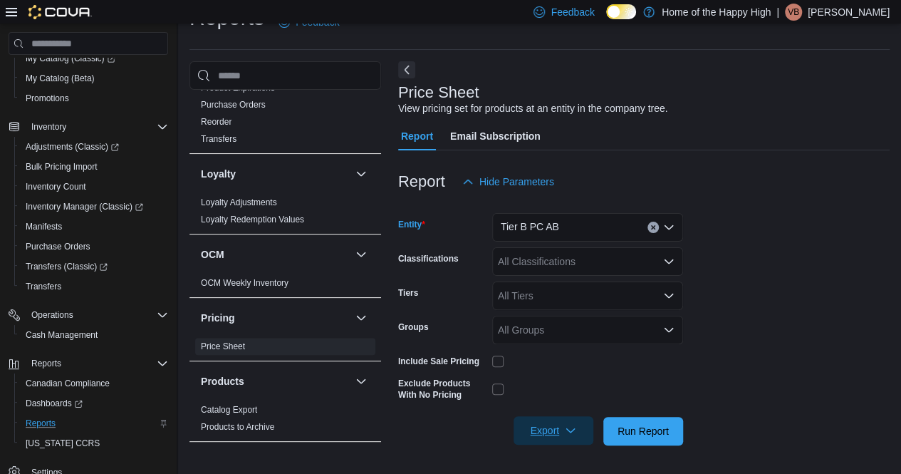
click at [547, 433] on span "Export" at bounding box center [553, 430] width 63 height 28
click at [560, 350] on span "Export to Excel" at bounding box center [555, 345] width 64 height 11
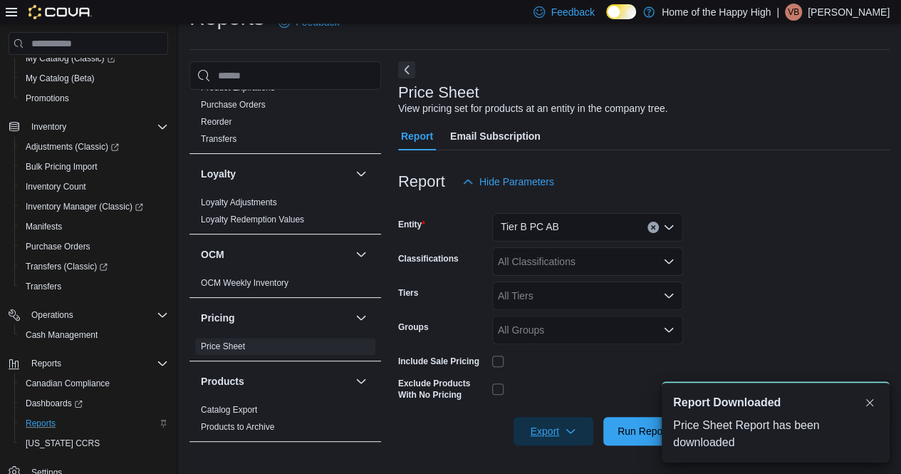
scroll to position [0, 0]
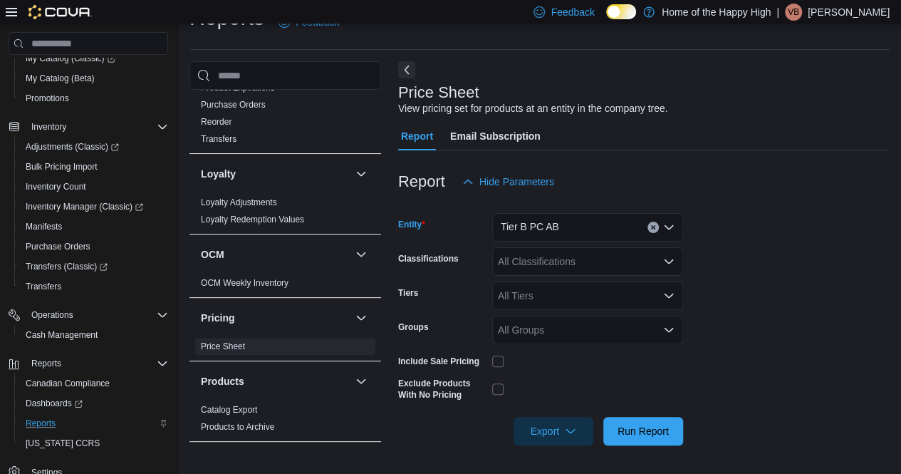
click at [657, 226] on button "Clear input" at bounding box center [652, 226] width 11 height 11
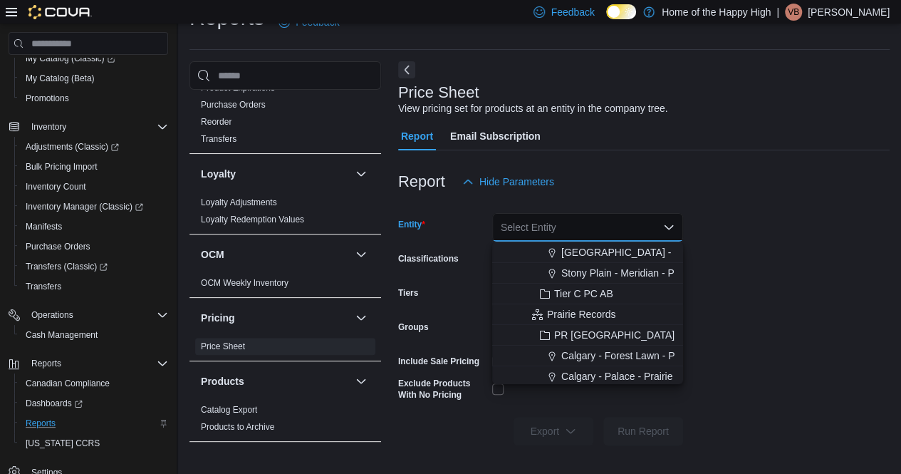
scroll to position [2706, 0]
click at [577, 340] on span "PR Alberta" at bounding box center [614, 333] width 120 height 14
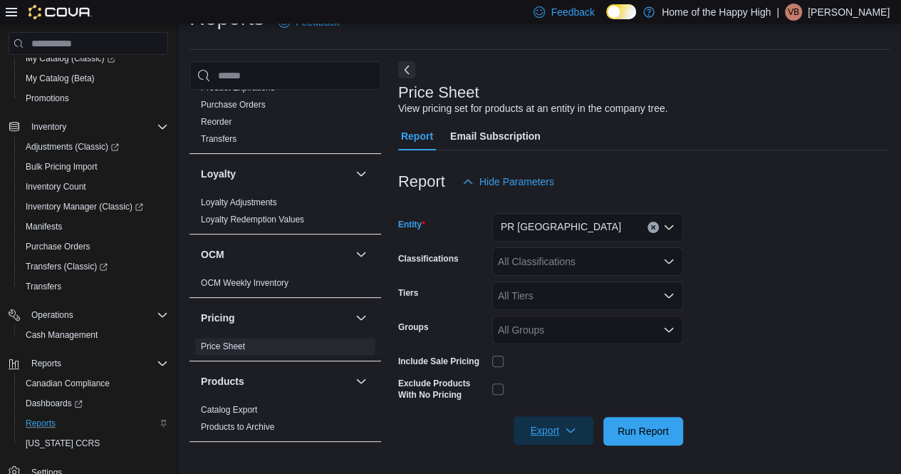
click at [538, 425] on span "Export" at bounding box center [553, 430] width 63 height 28
click at [567, 336] on button "Export to Excel" at bounding box center [555, 345] width 81 height 28
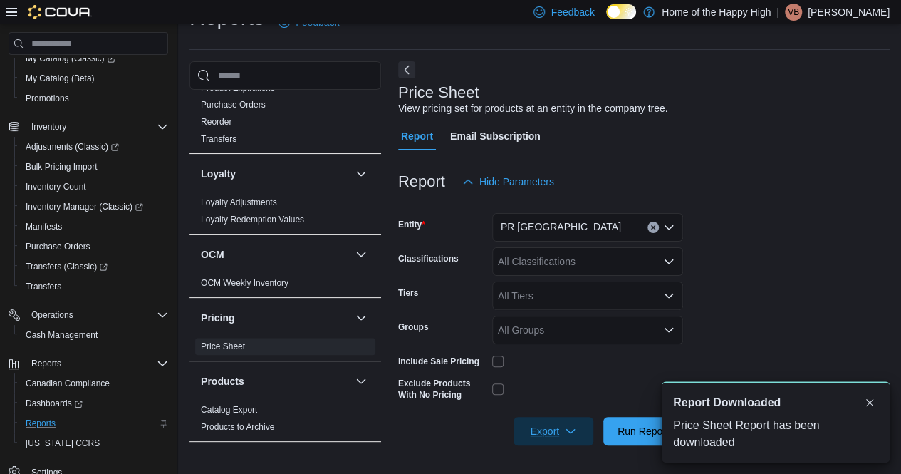
scroll to position [0, 0]
